Goal: Find specific page/section: Find specific page/section

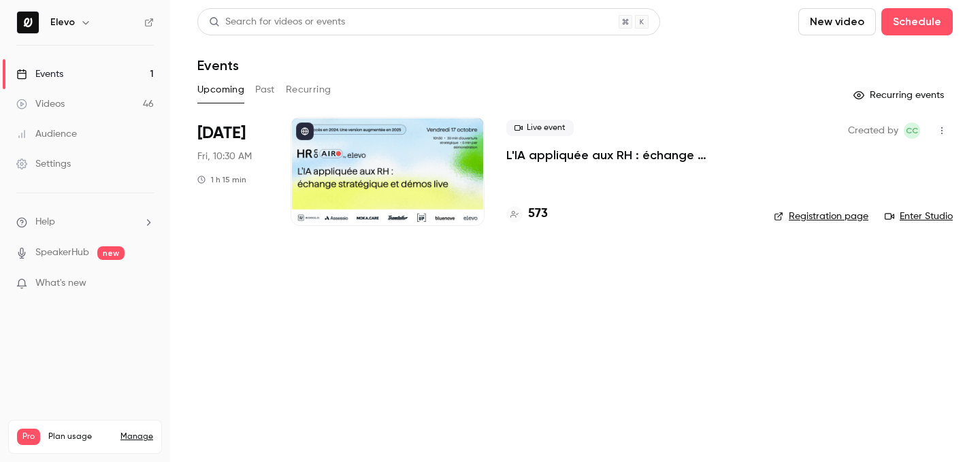
click at [536, 209] on h4 "573" at bounding box center [538, 214] width 20 height 18
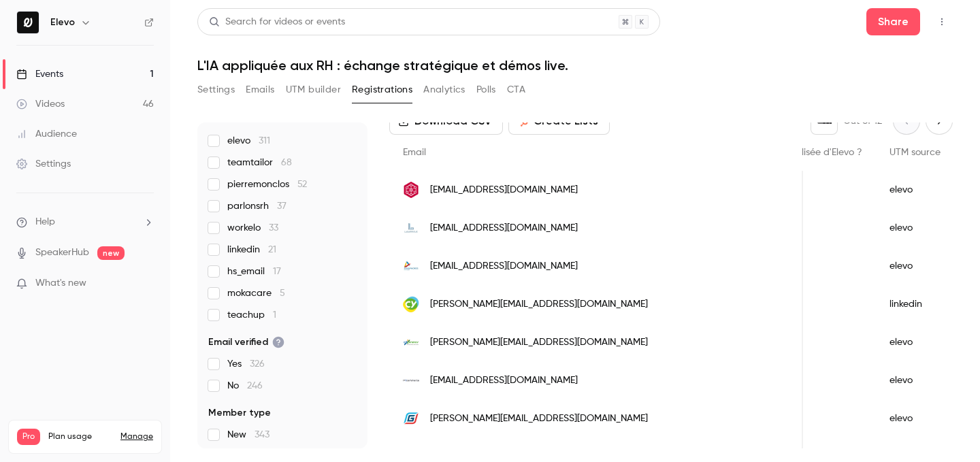
scroll to position [166, 0]
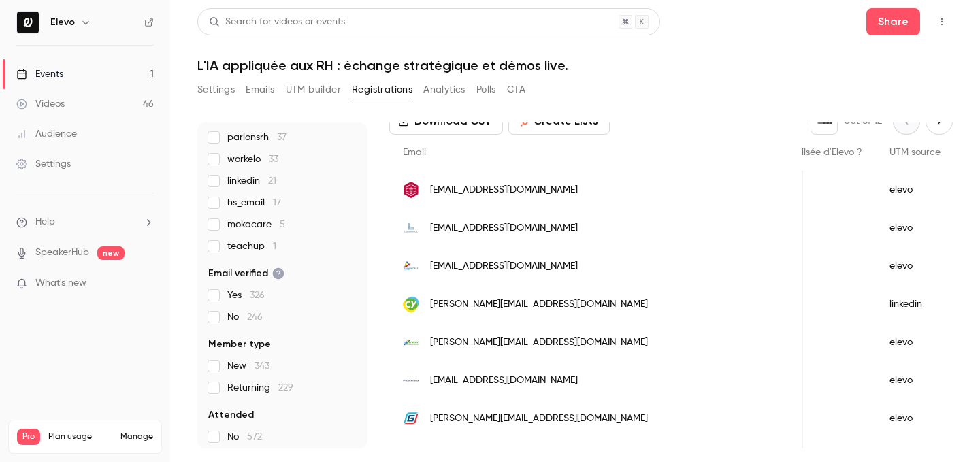
click at [88, 87] on link "Events 1" at bounding box center [85, 74] width 170 height 30
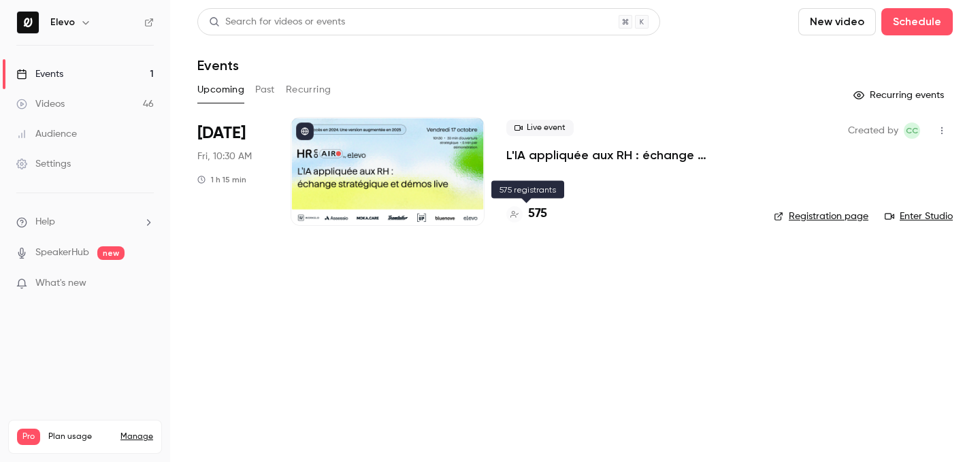
click at [540, 211] on h4 "575" at bounding box center [537, 214] width 19 height 18
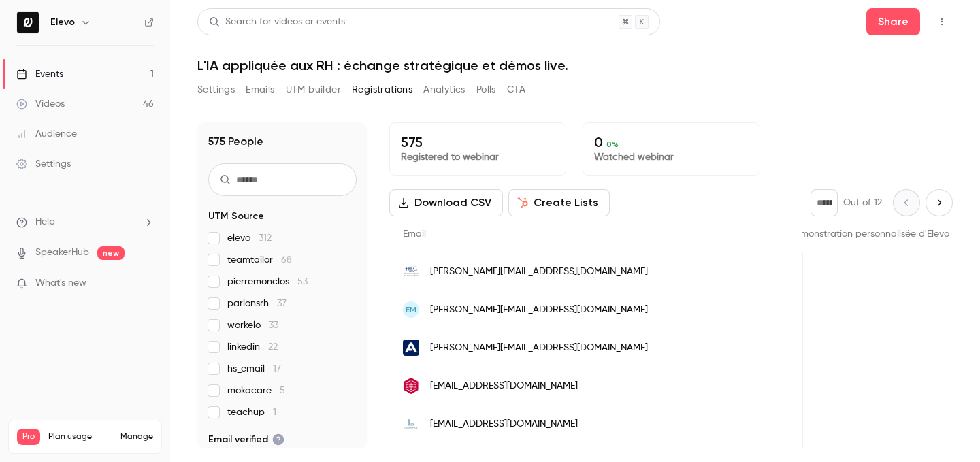
scroll to position [0, 1345]
click at [125, 74] on link "Events 1" at bounding box center [85, 74] width 170 height 30
